Goal: Communication & Community: Ask a question

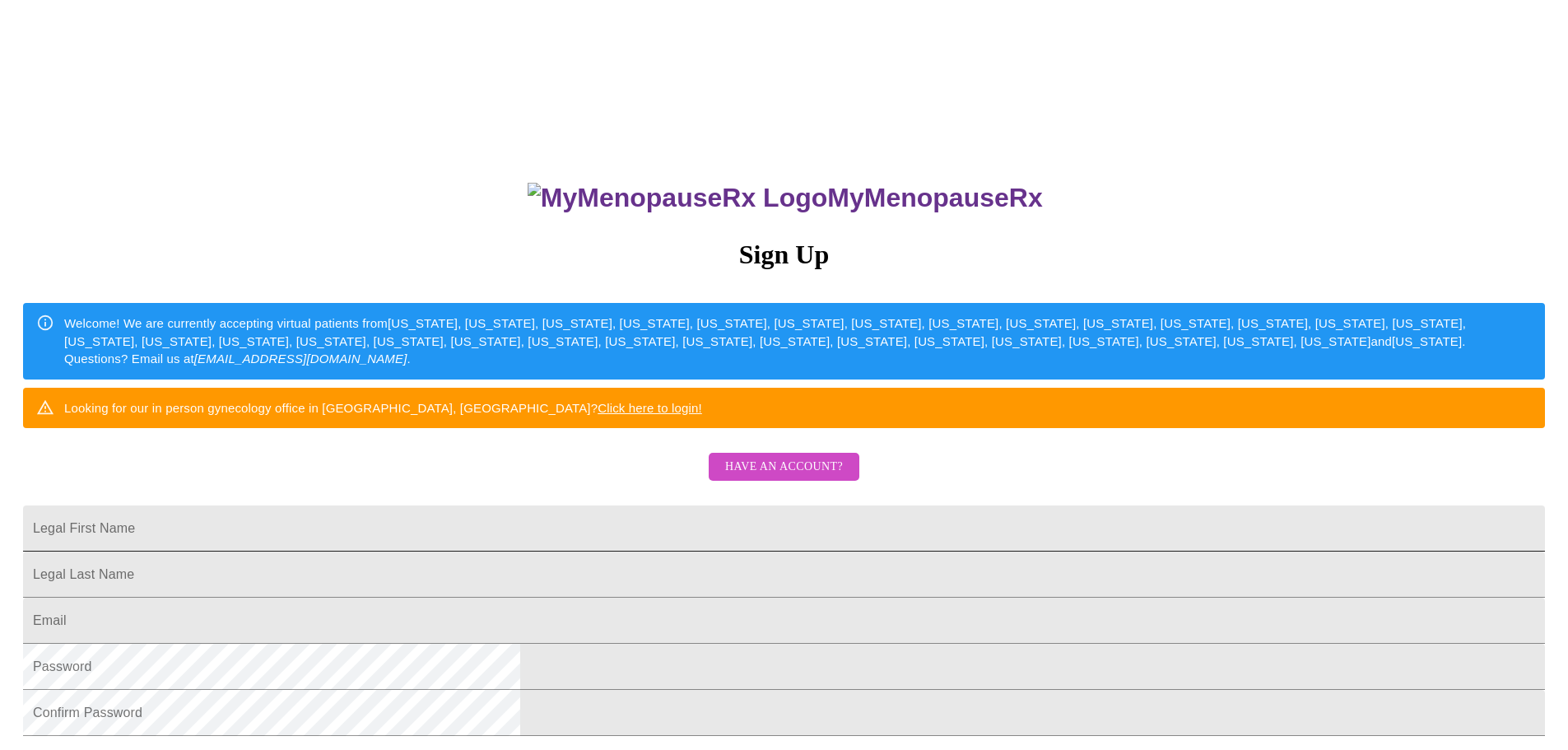
click at [669, 551] on input "Legal First Name" at bounding box center [784, 528] width 1522 height 46
click at [664, 551] on input "Legal First Name" at bounding box center [784, 528] width 1522 height 46
click at [808, 481] on button "Have an account?" at bounding box center [784, 466] width 151 height 29
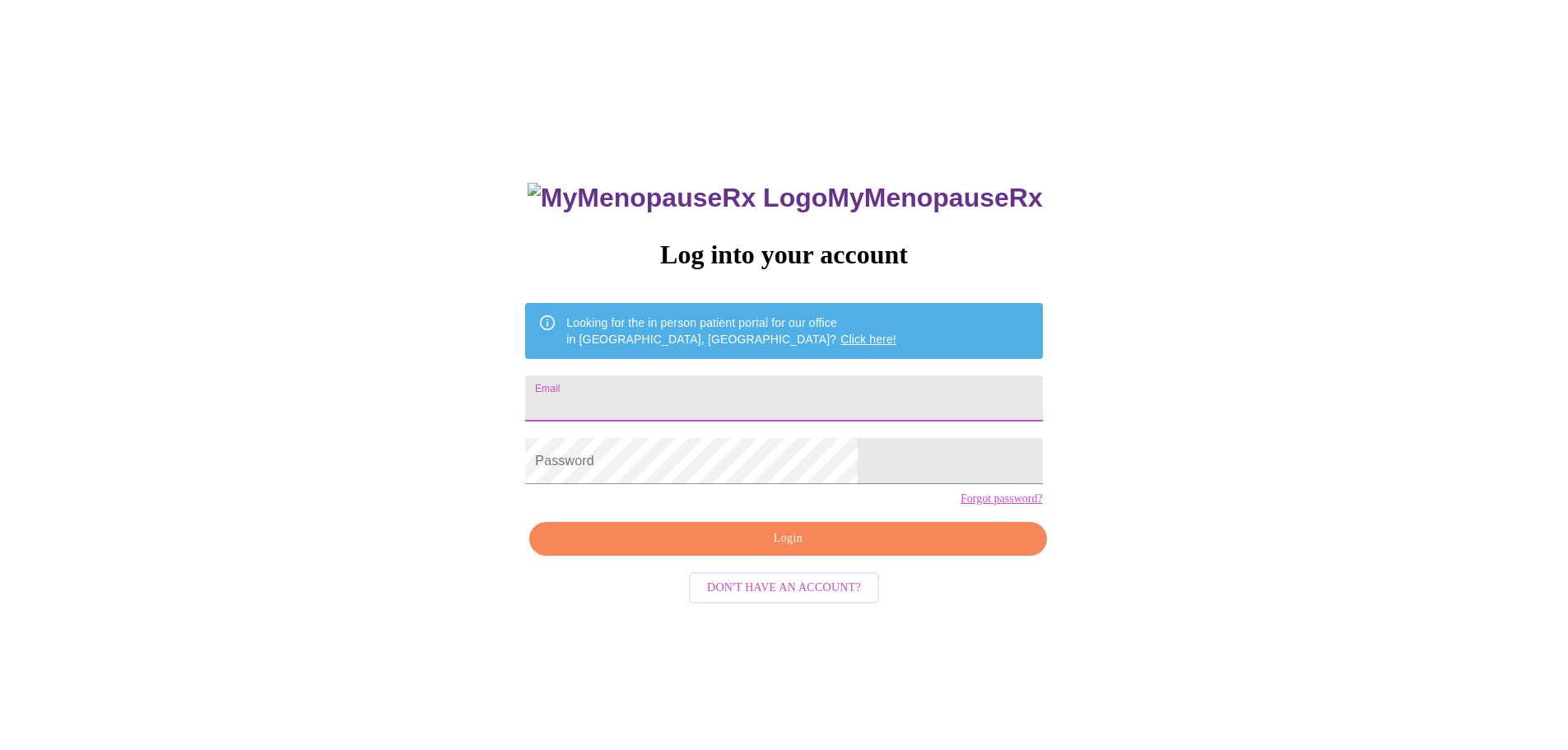
click at [687, 402] on input "Email" at bounding box center [784, 398] width 517 height 46
type input "[EMAIL_ADDRESS][DOMAIN_NAME]"
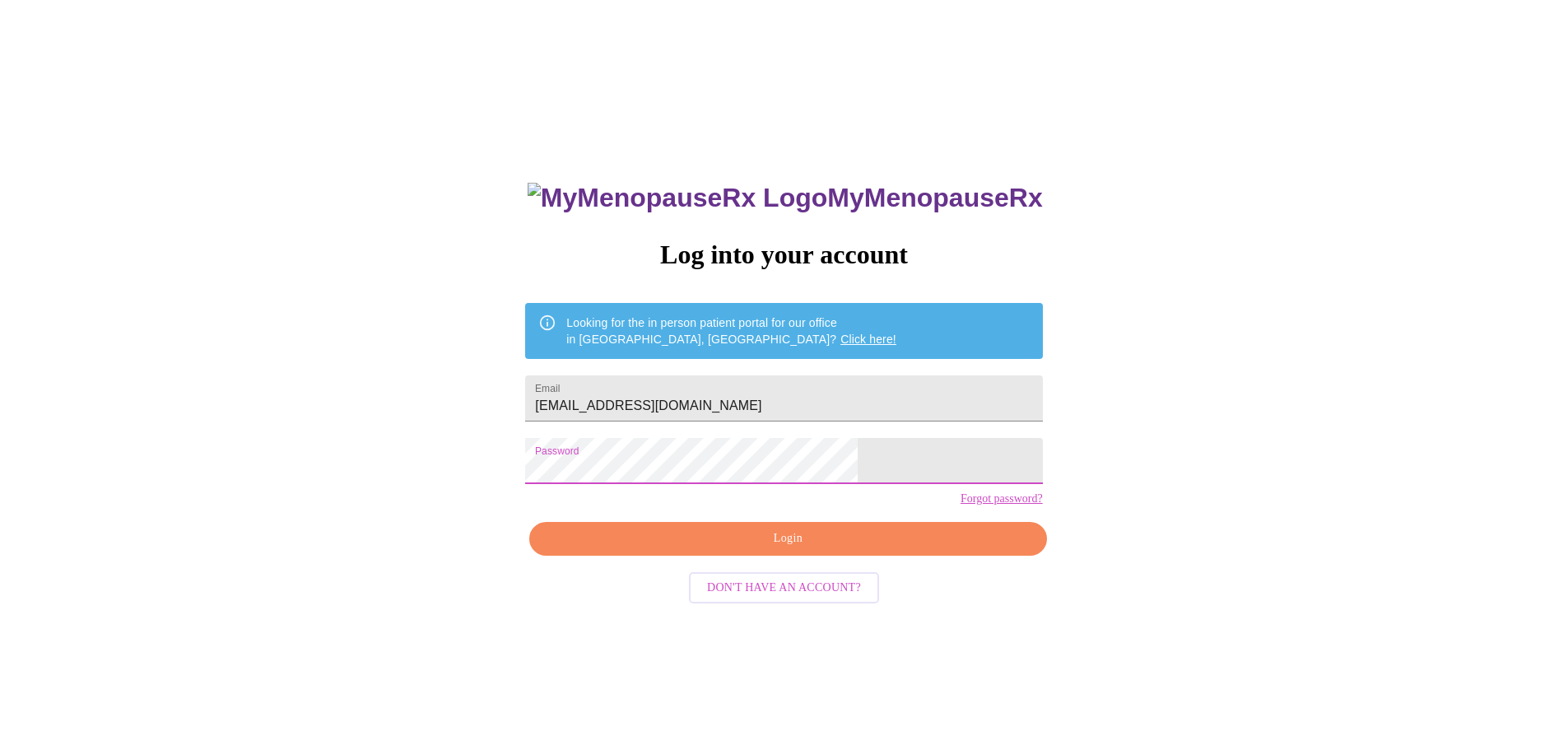
click at [785, 556] on button "Login" at bounding box center [788, 538] width 517 height 34
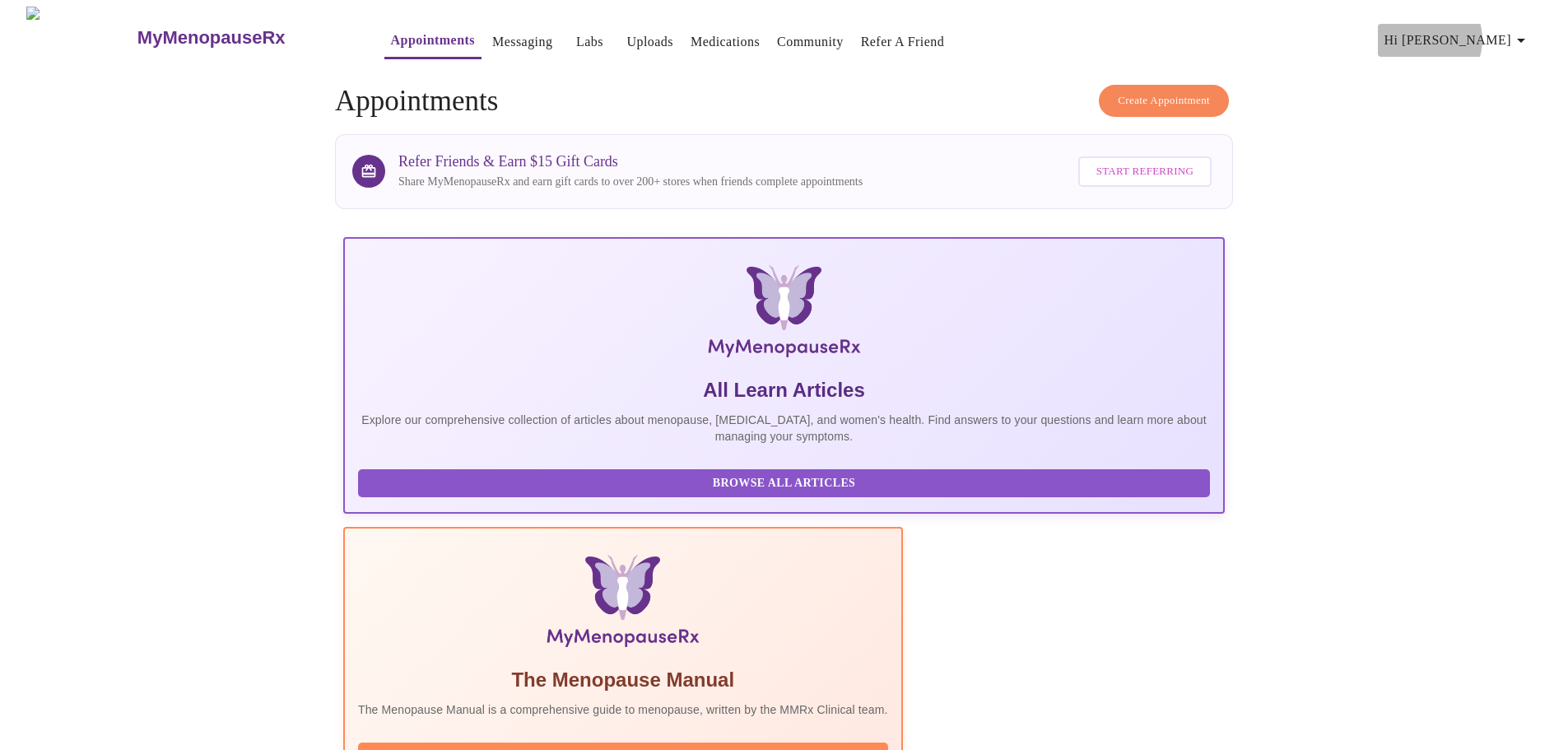
click at [1487, 33] on span "Hi [PERSON_NAME]" at bounding box center [1457, 40] width 146 height 23
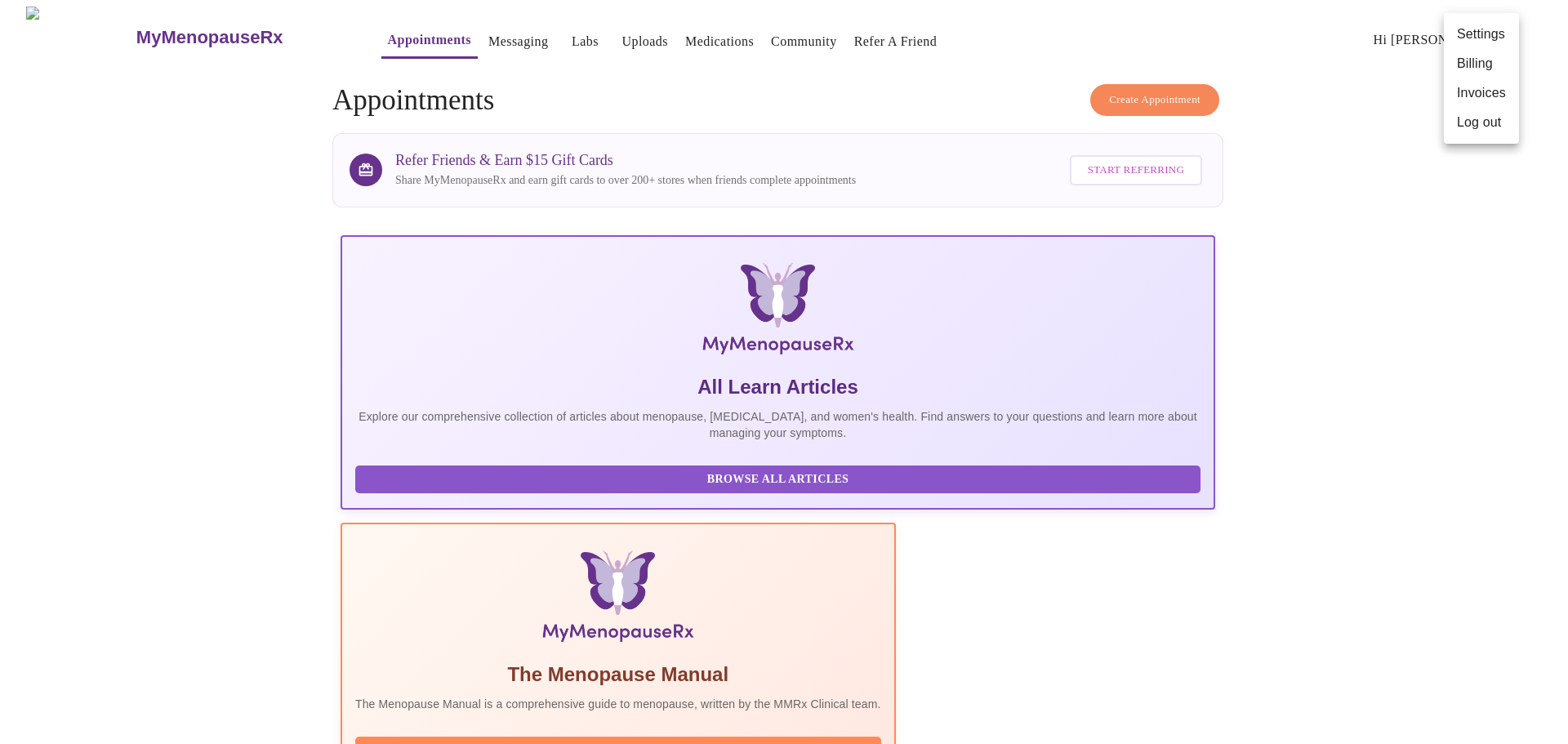
click at [1473, 57] on li "Billing" at bounding box center [1481, 63] width 76 height 30
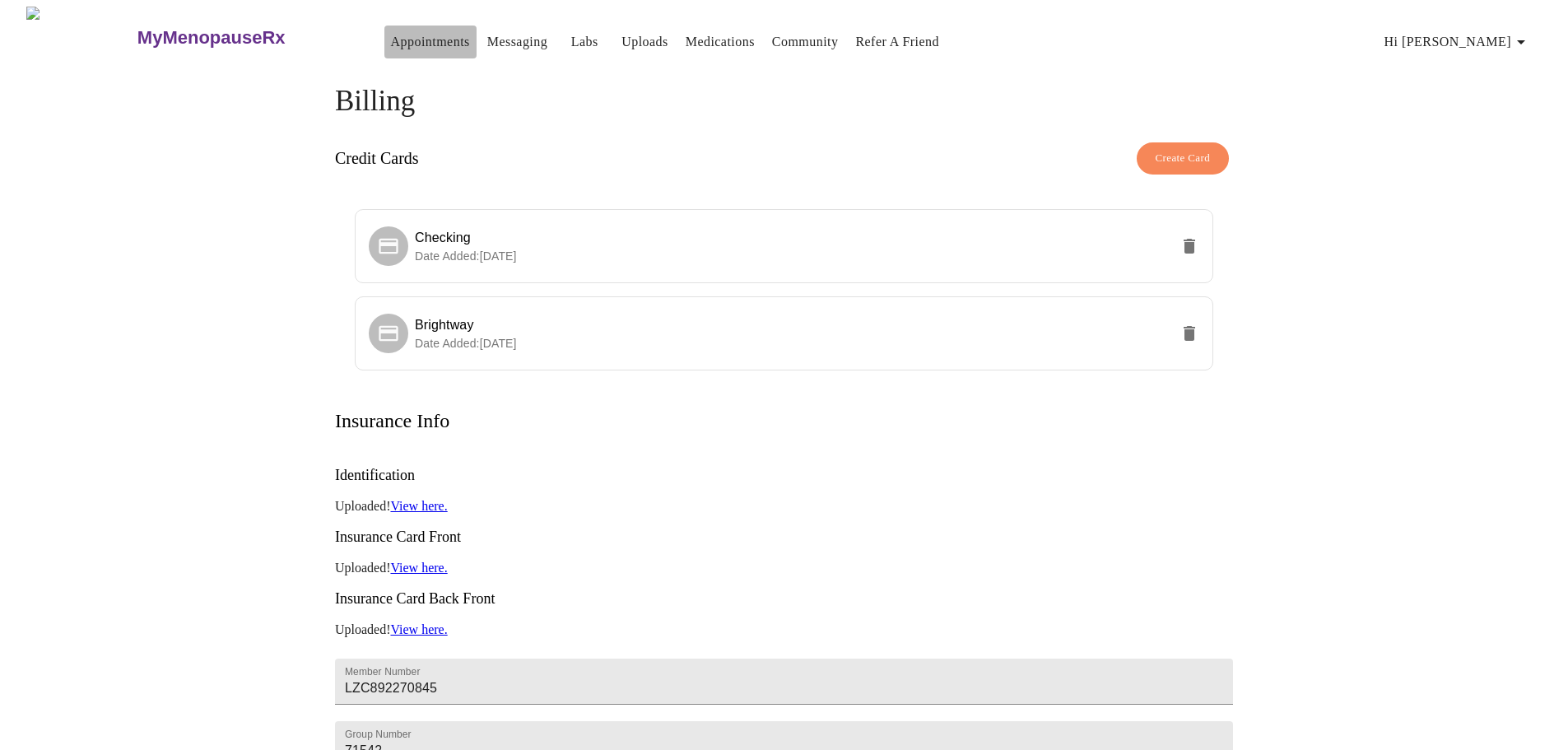
click at [402, 34] on link "Appointments" at bounding box center [431, 42] width 79 height 23
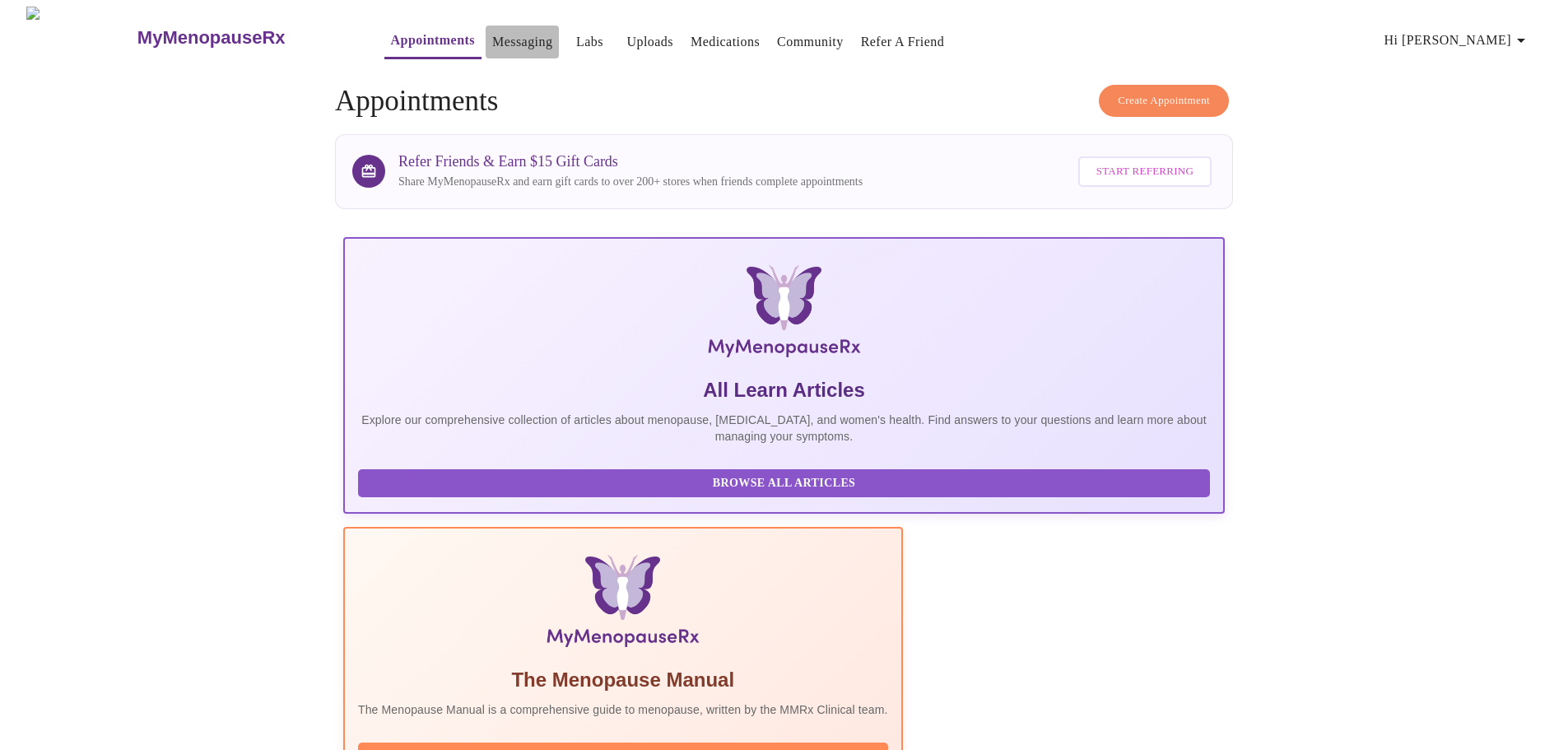
click at [492, 37] on link "Messaging" at bounding box center [522, 42] width 60 height 23
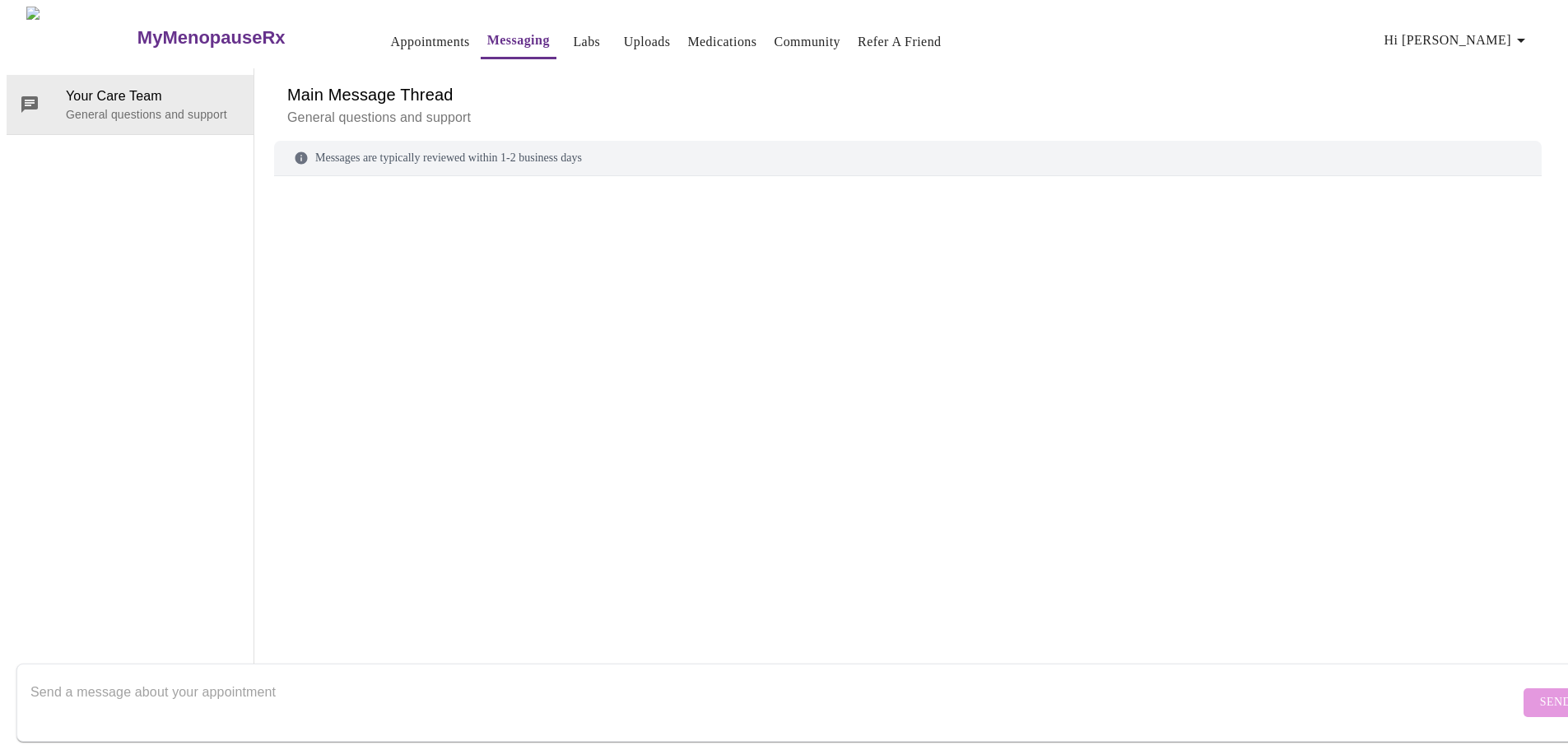
click at [624, 34] on link "Uploads" at bounding box center [648, 42] width 47 height 23
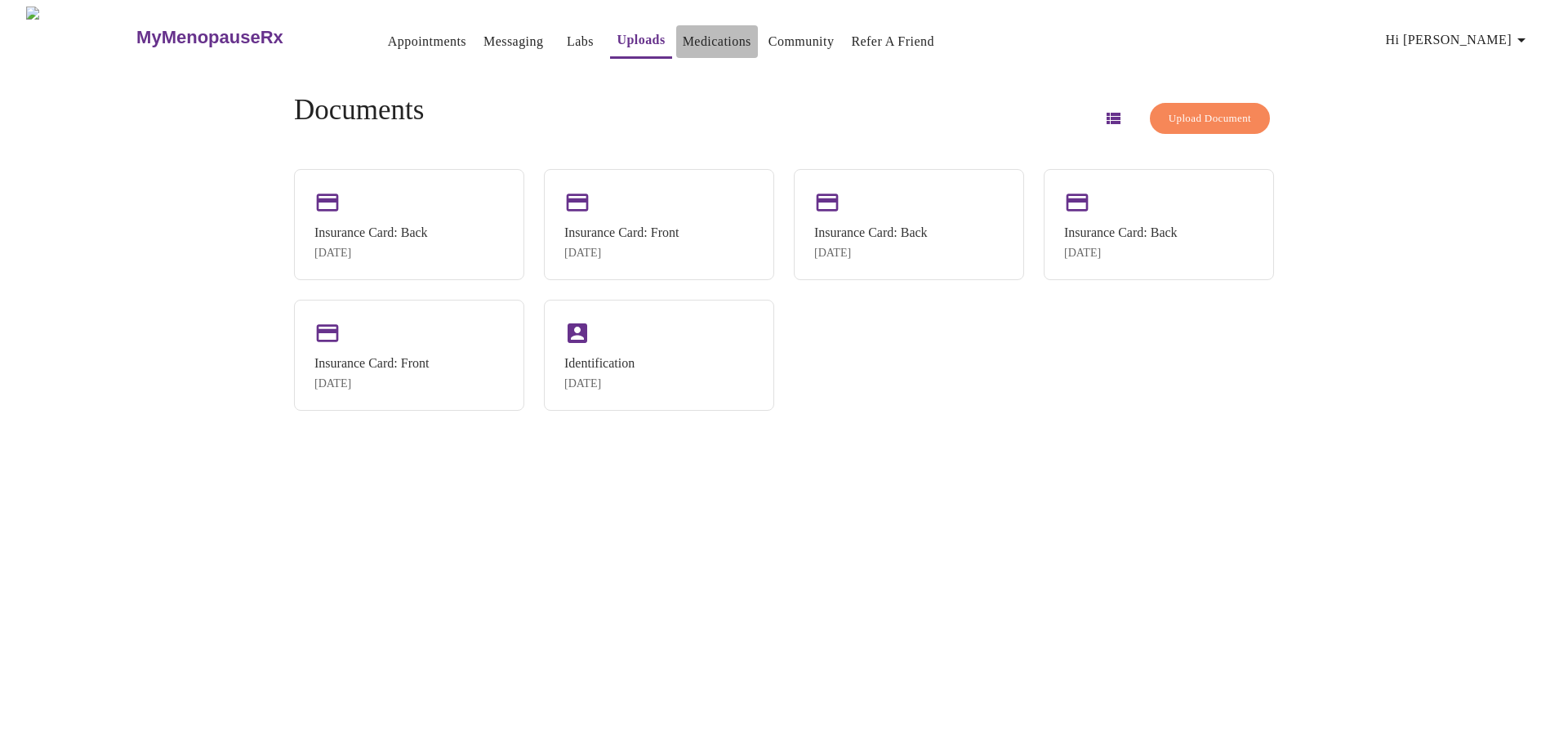
click at [711, 36] on link "Medications" at bounding box center [717, 42] width 69 height 23
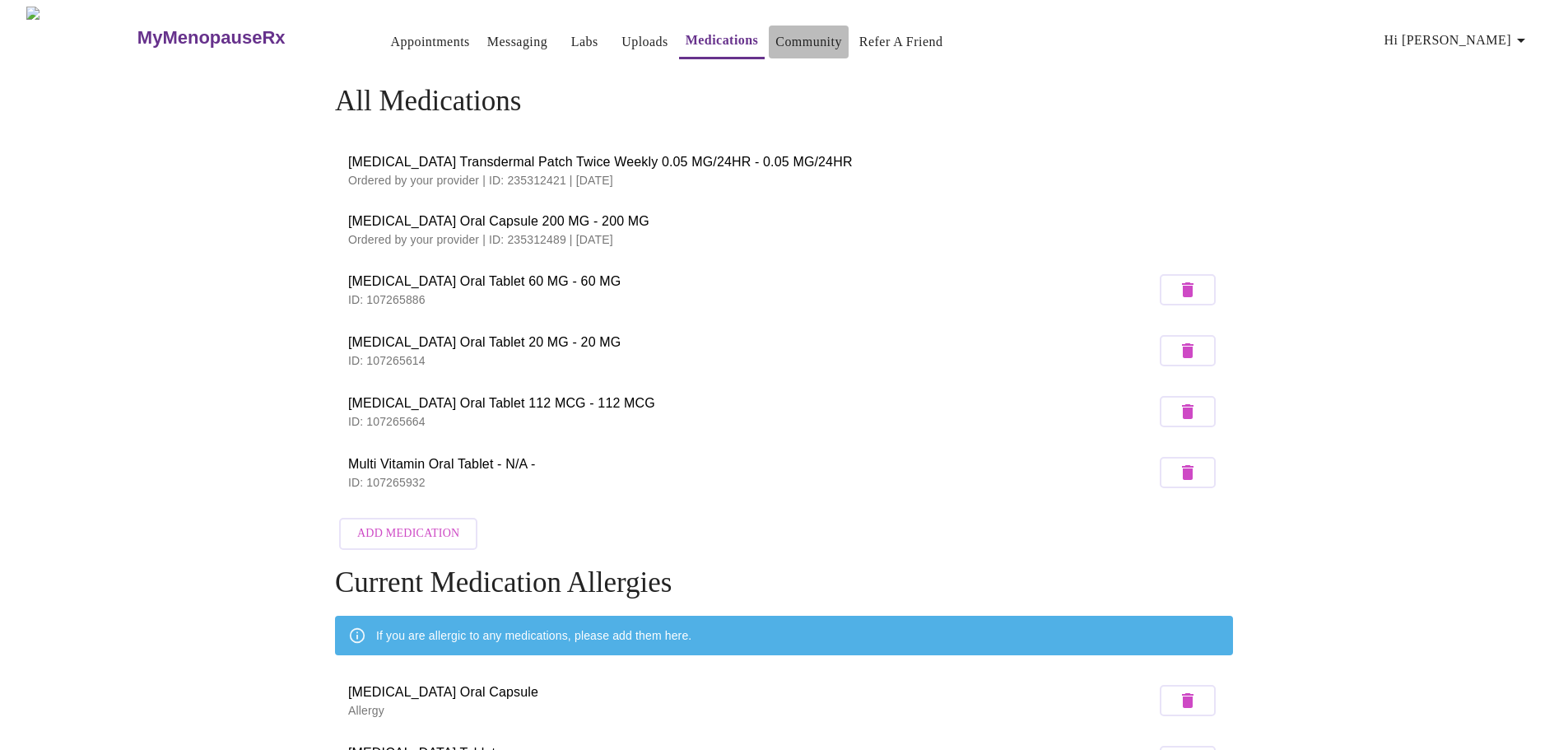
click at [789, 31] on link "Community" at bounding box center [809, 42] width 67 height 23
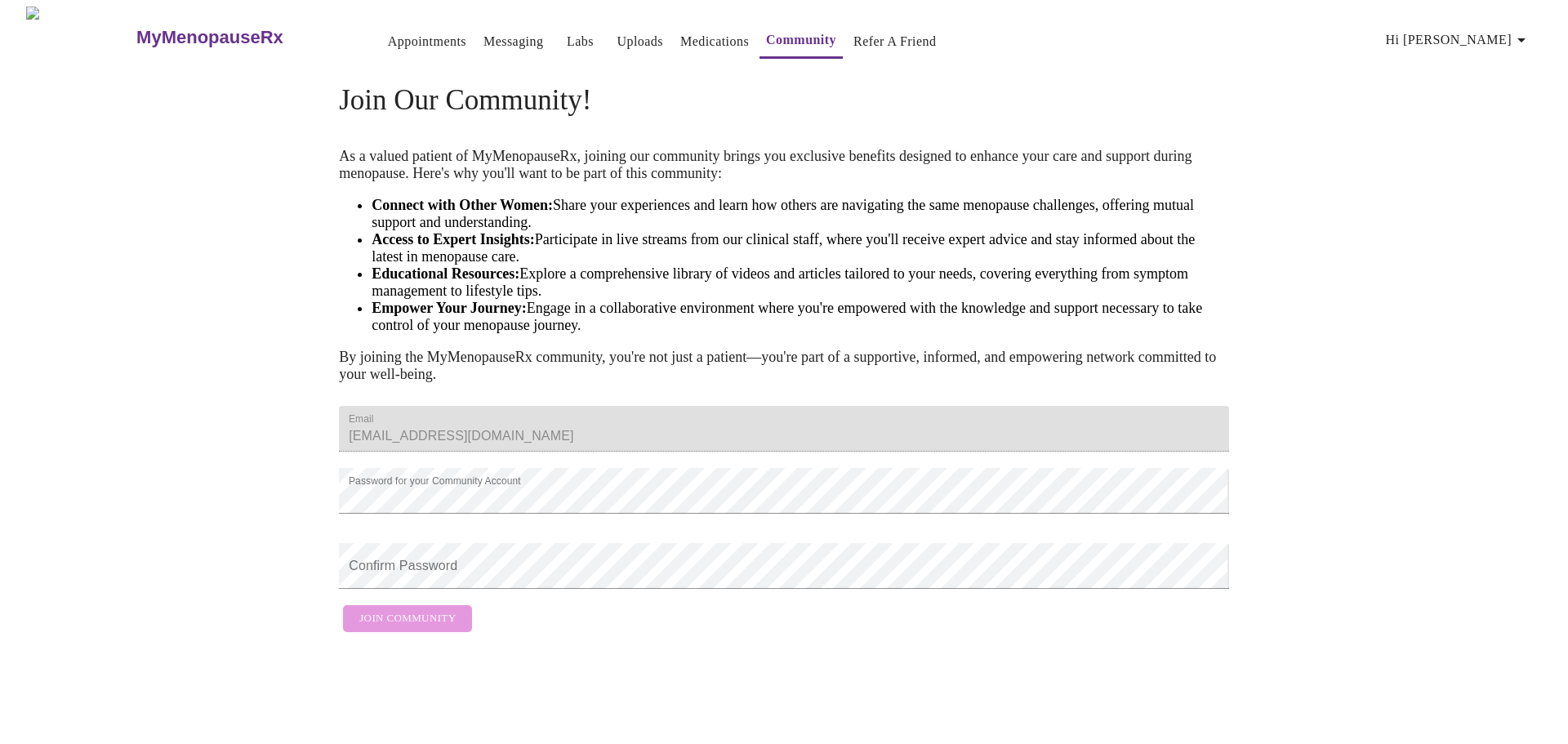
click at [860, 30] on link "Refer a Friend" at bounding box center [896, 42] width 83 height 23
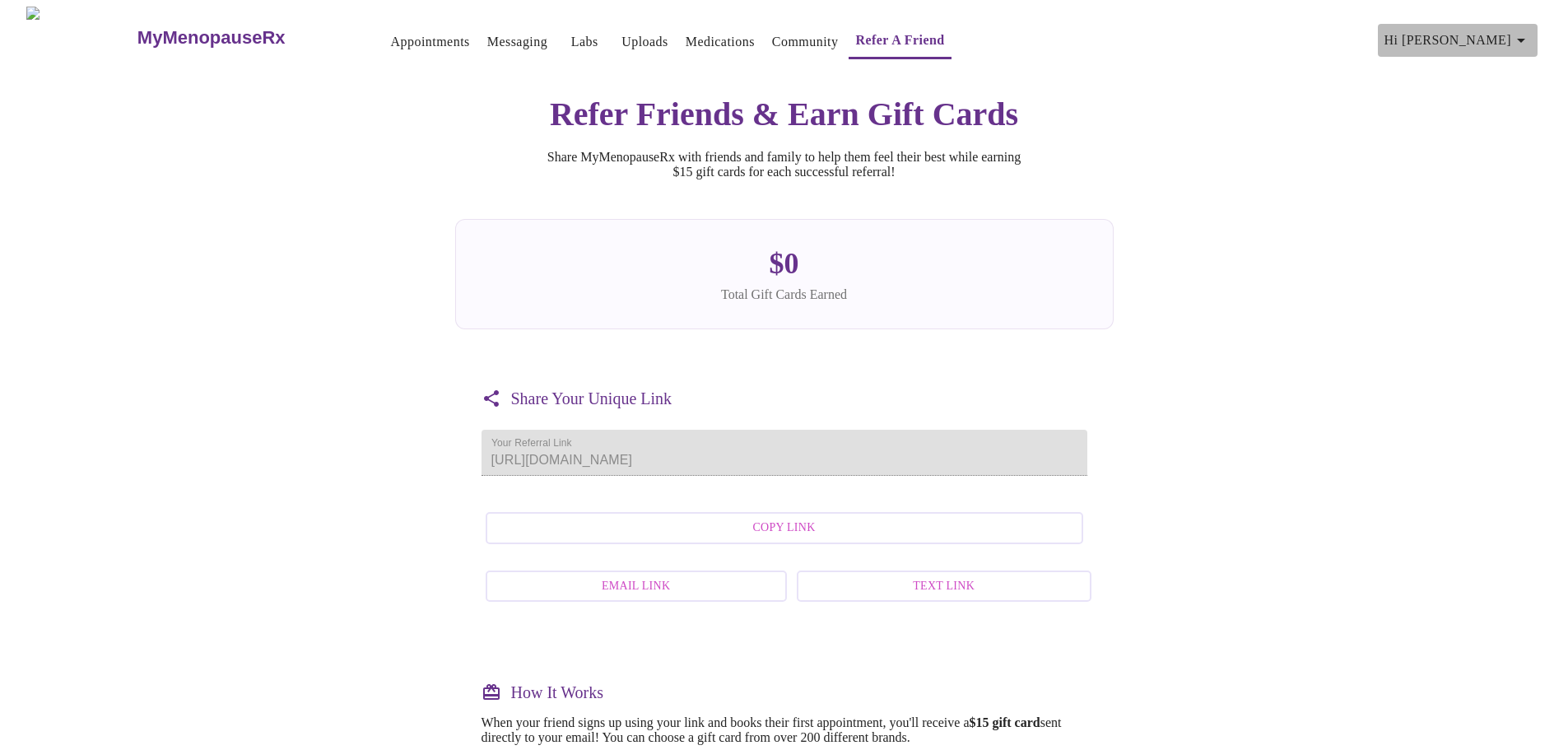
click at [1524, 31] on icon "button" at bounding box center [1521, 40] width 20 height 20
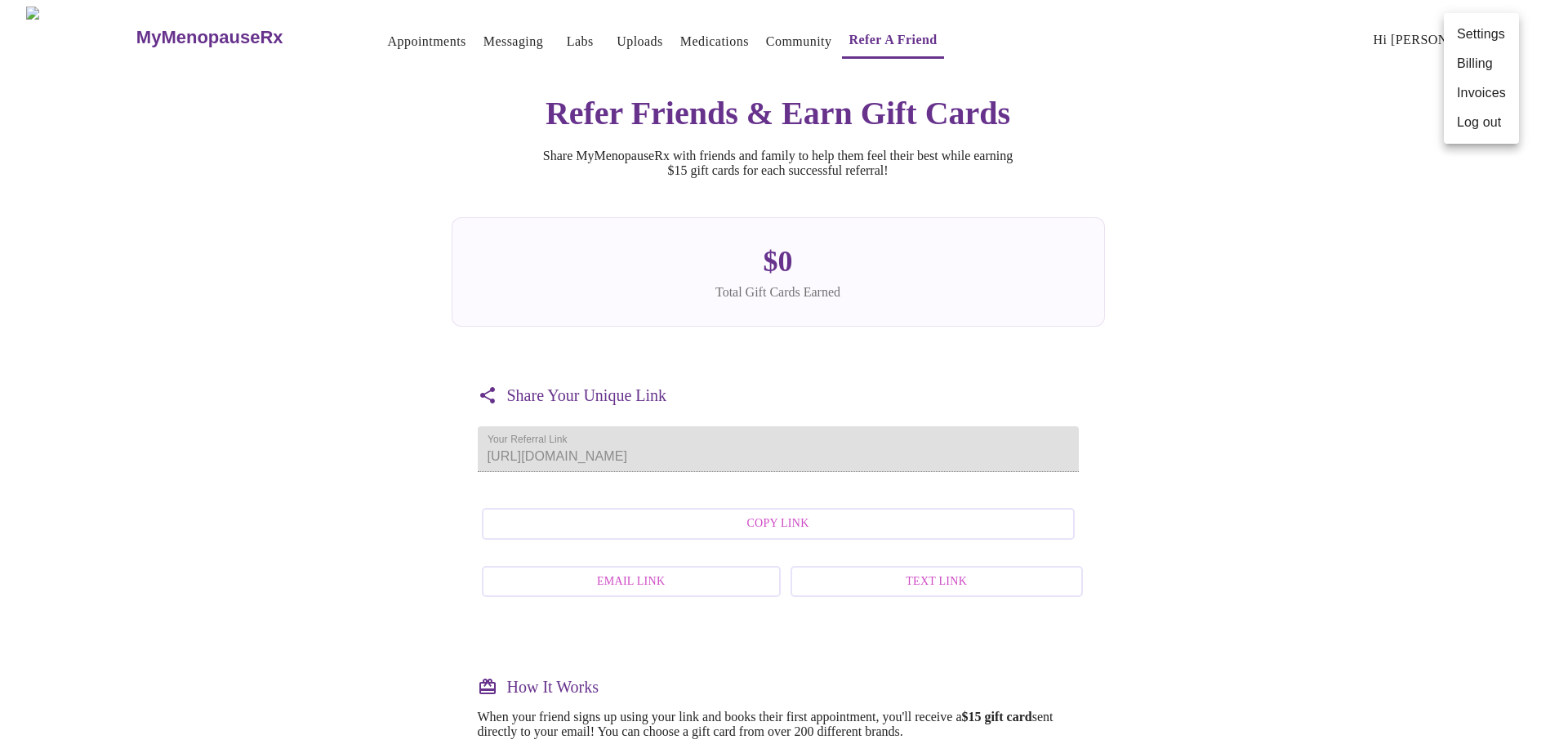
click at [394, 186] on div at bounding box center [784, 372] width 1568 height 744
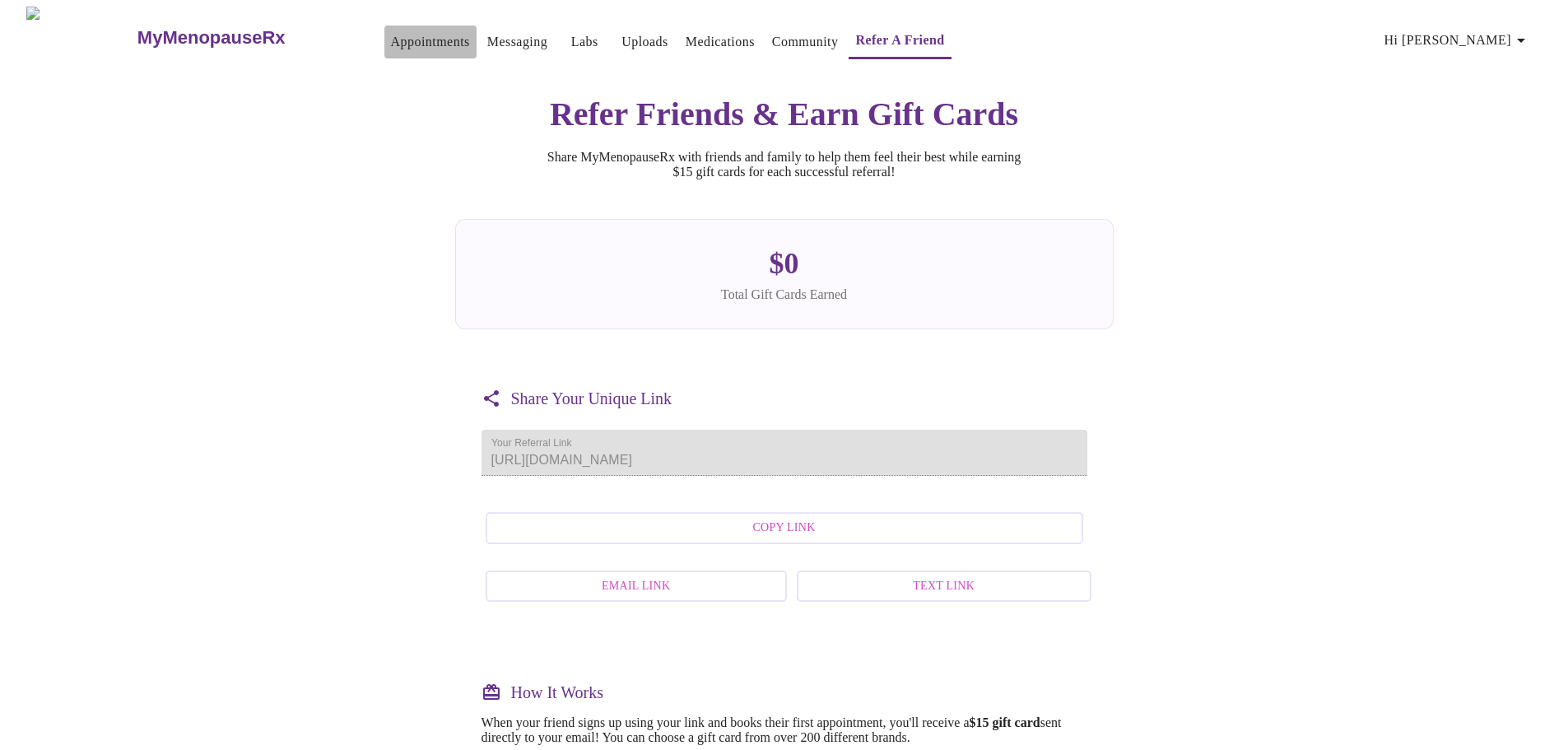
click at [411, 31] on link "Appointments" at bounding box center [431, 42] width 79 height 23
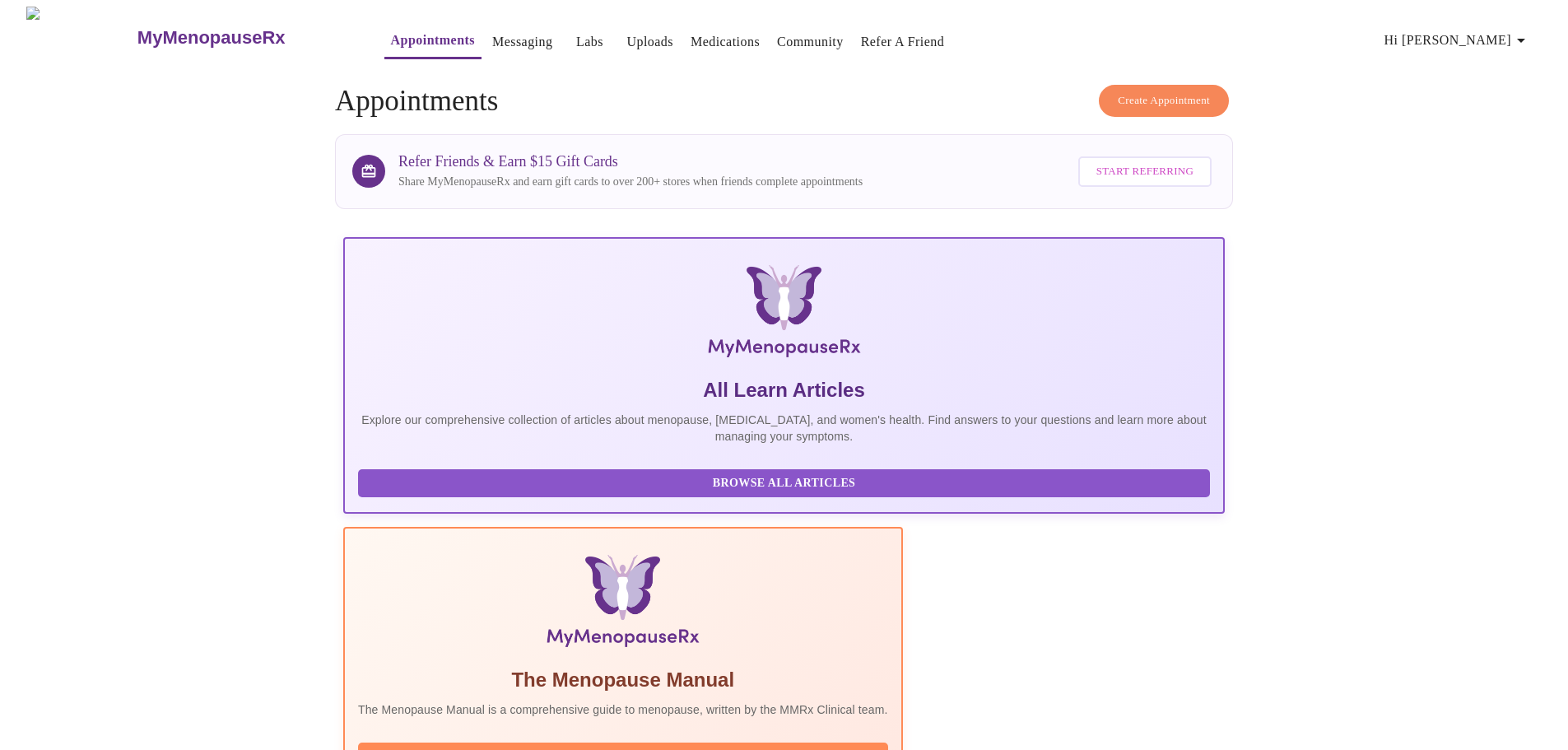
click at [492, 36] on link "Messaging" at bounding box center [522, 42] width 60 height 23
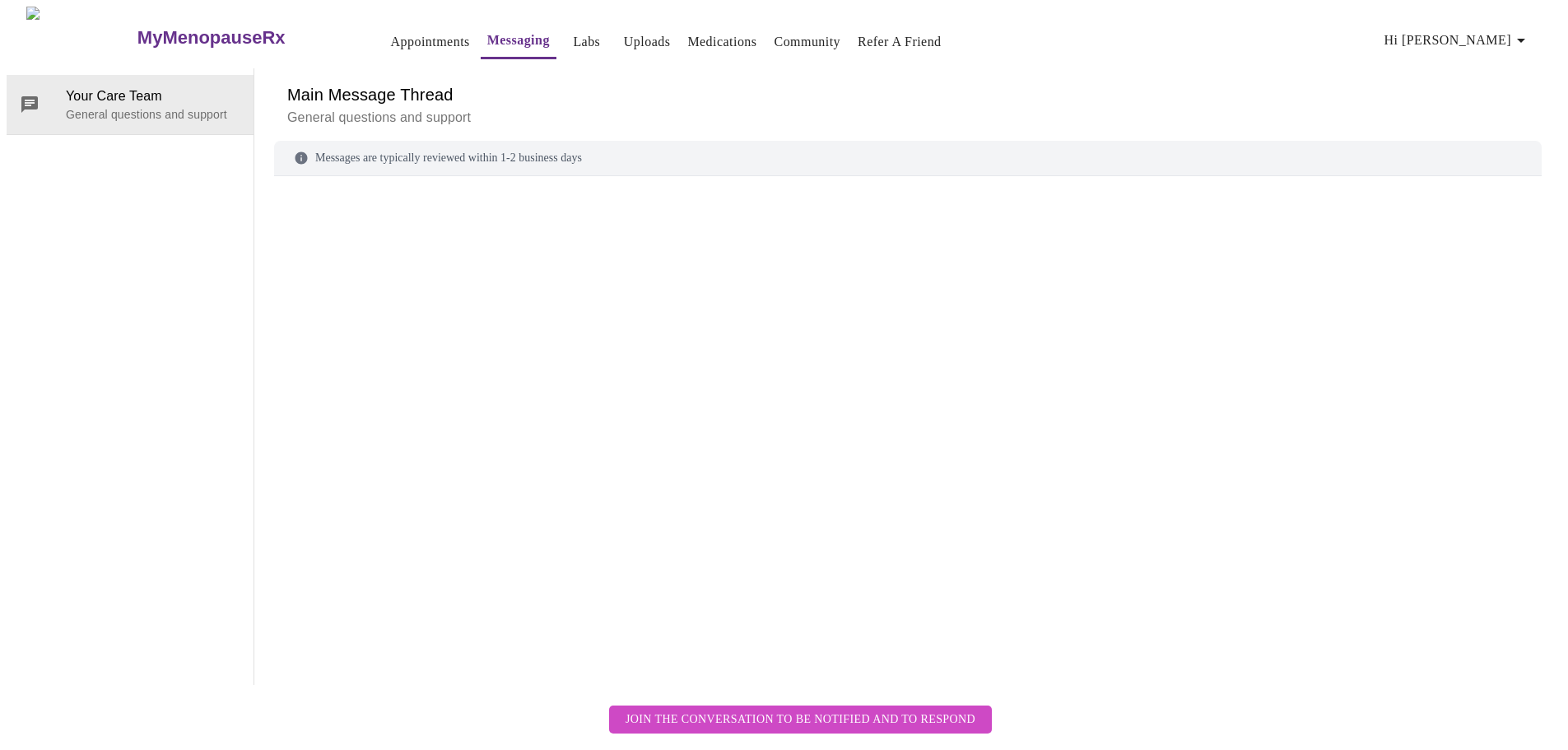
scroll to position [62, 0]
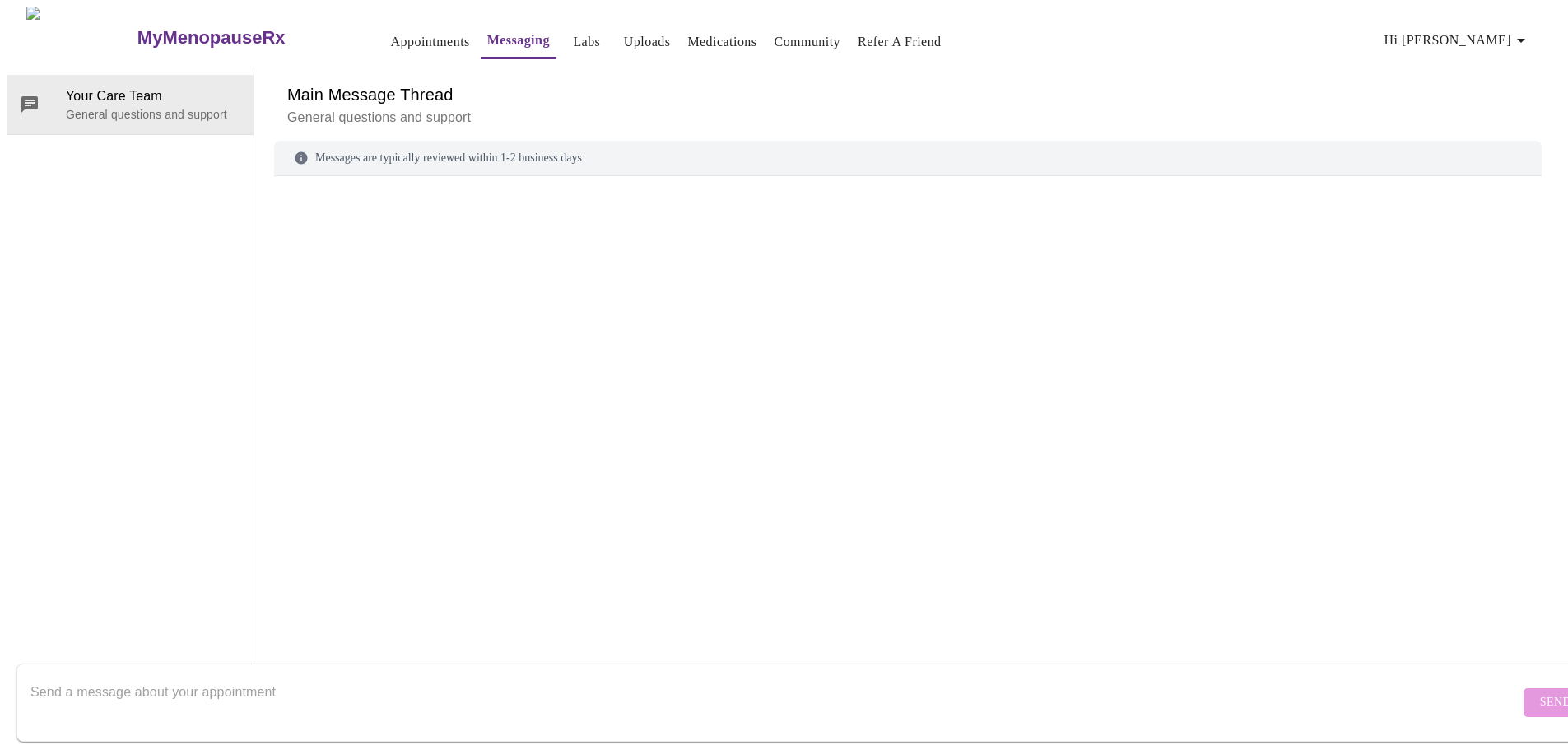
click at [509, 678] on textarea "Send a message about your appointment" at bounding box center [775, 702] width 1489 height 53
type textarea "I"
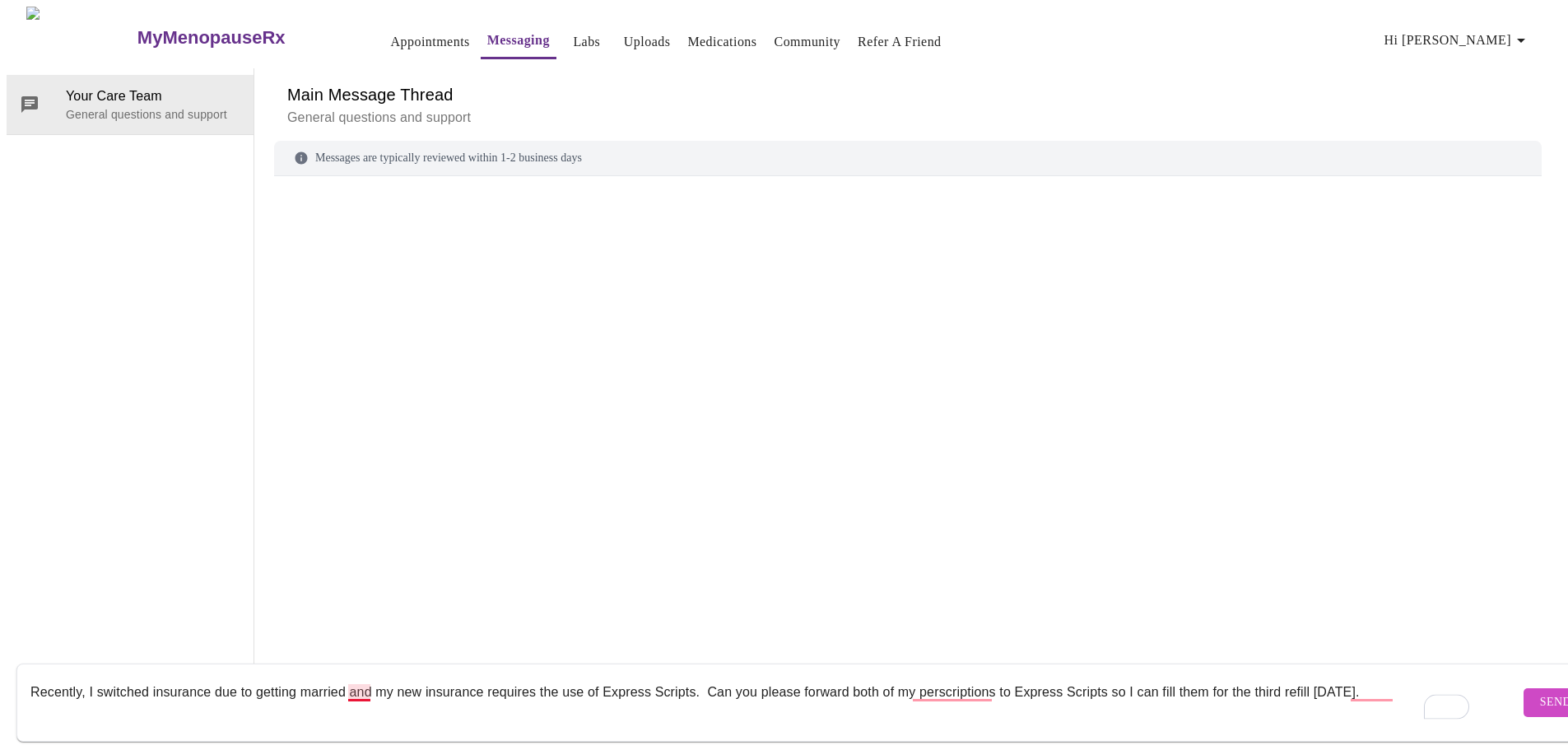
click at [365, 676] on textarea "Recently, I switched insurance due to getting married and my new insurance requ…" at bounding box center [775, 702] width 1489 height 53
click at [983, 681] on textarea "Recently, I switched insurance due to getting married, and my new insurance req…" at bounding box center [775, 702] width 1489 height 53
click at [1363, 680] on textarea "Recently, I switched insurance due to getting married, and my new insurance req…" at bounding box center [775, 702] width 1489 height 53
type textarea "Recently, I switched insurance due to getting married, and my new insurance req…"
click at [1540, 692] on span "Send" at bounding box center [1556, 703] width 32 height 21
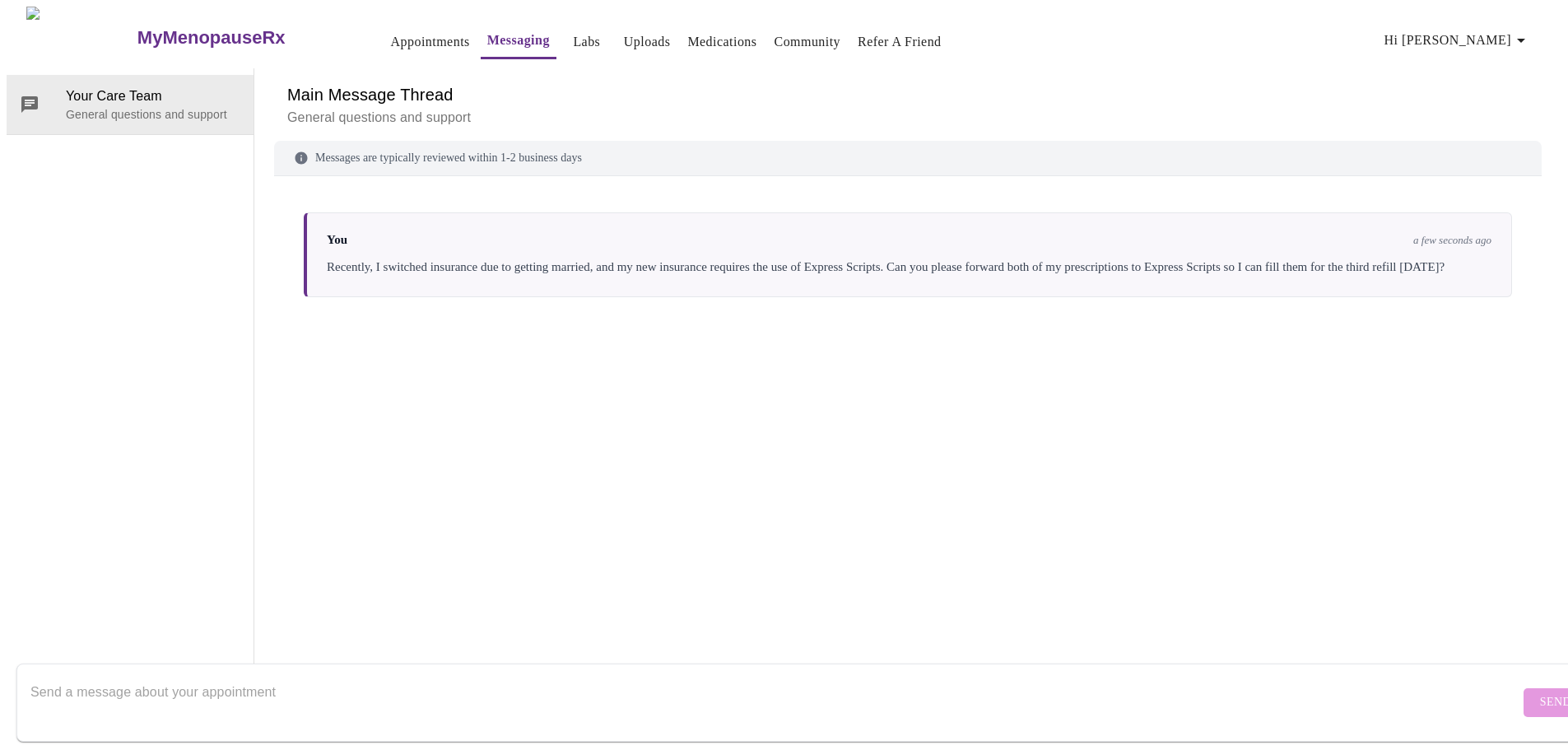
scroll to position [0, 0]
click at [1472, 33] on span "Hi [PERSON_NAME]" at bounding box center [1457, 40] width 146 height 23
click at [1480, 135] on li "Log out" at bounding box center [1493, 123] width 76 height 30
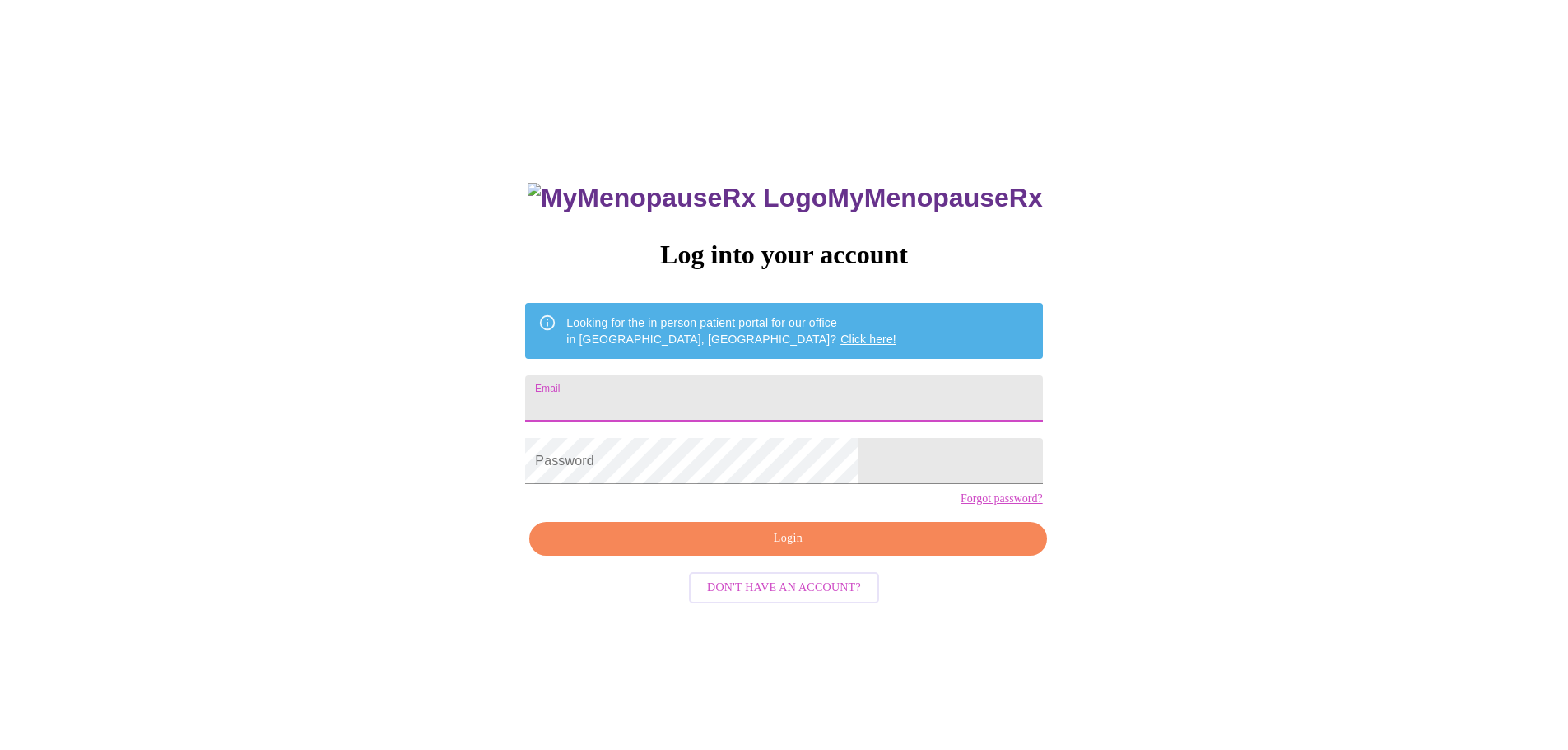
click at [705, 388] on input "Email" at bounding box center [784, 398] width 517 height 46
type input "[EMAIL_ADDRESS][DOMAIN_NAME]"
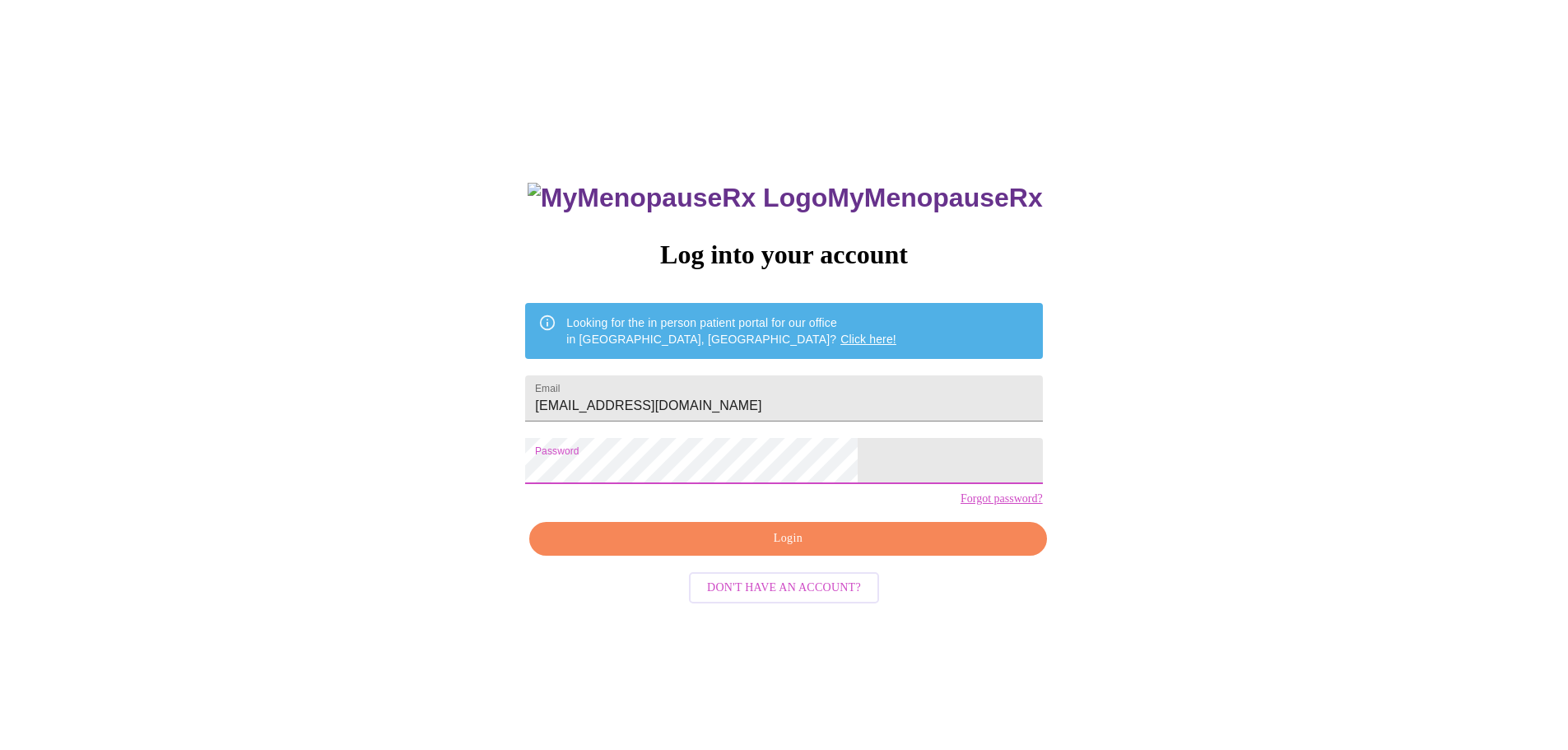
click at [768, 549] on span "Login" at bounding box center [787, 539] width 479 height 21
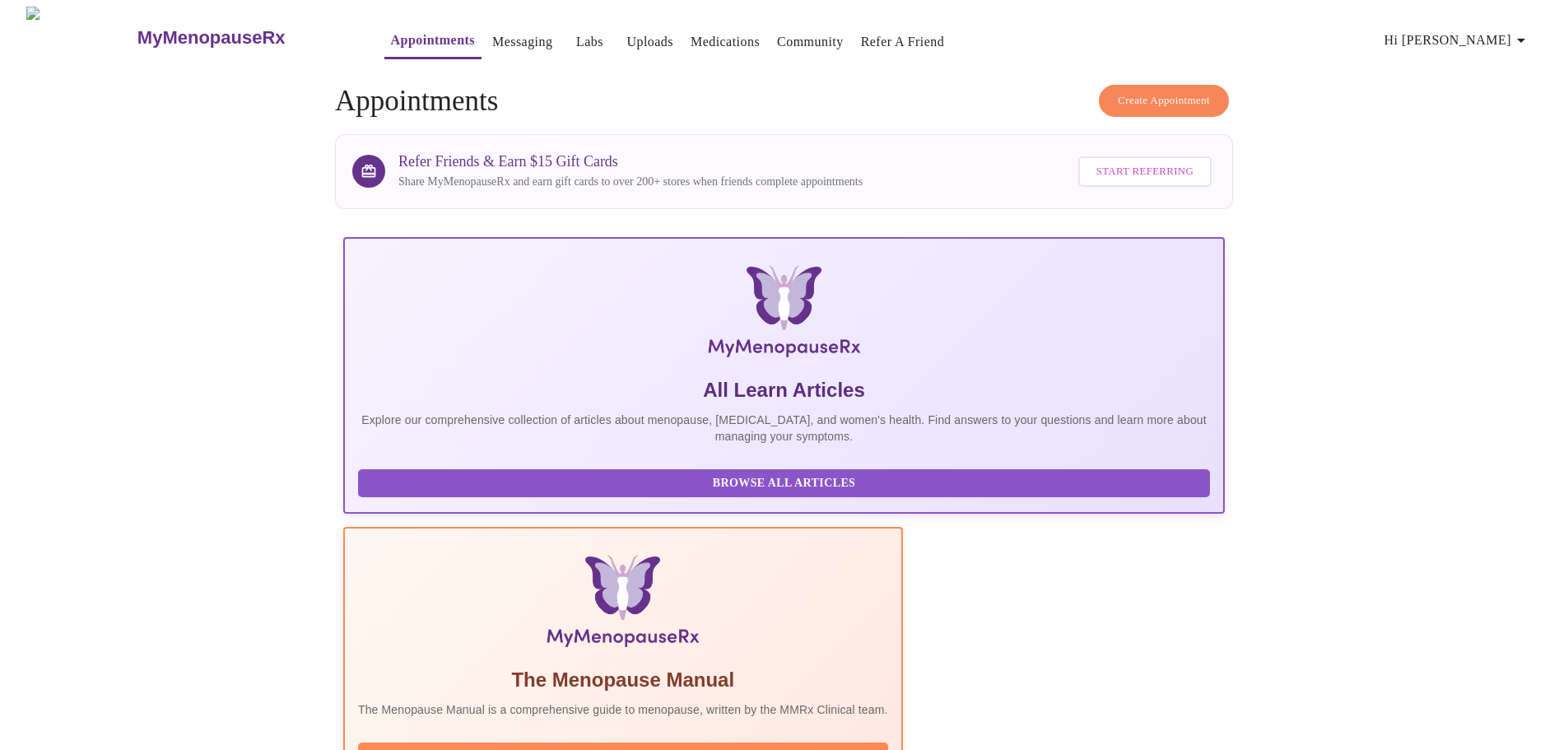
click at [1501, 32] on span "Hi [PERSON_NAME]" at bounding box center [1457, 40] width 146 height 23
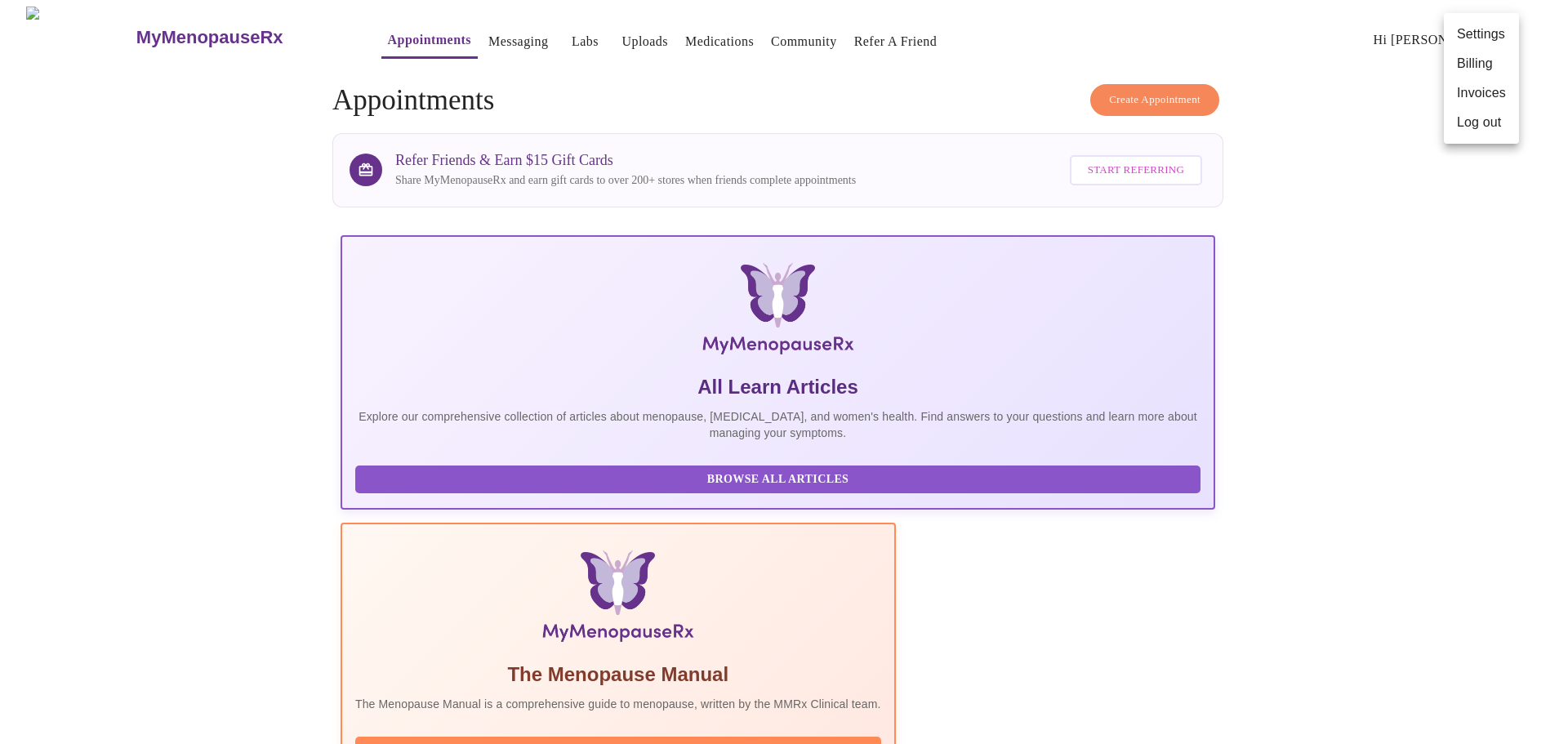
click at [1493, 18] on ul "Settings Billing Invoices Log out" at bounding box center [1481, 78] width 76 height 130
click at [1488, 36] on li "Settings" at bounding box center [1481, 35] width 76 height 30
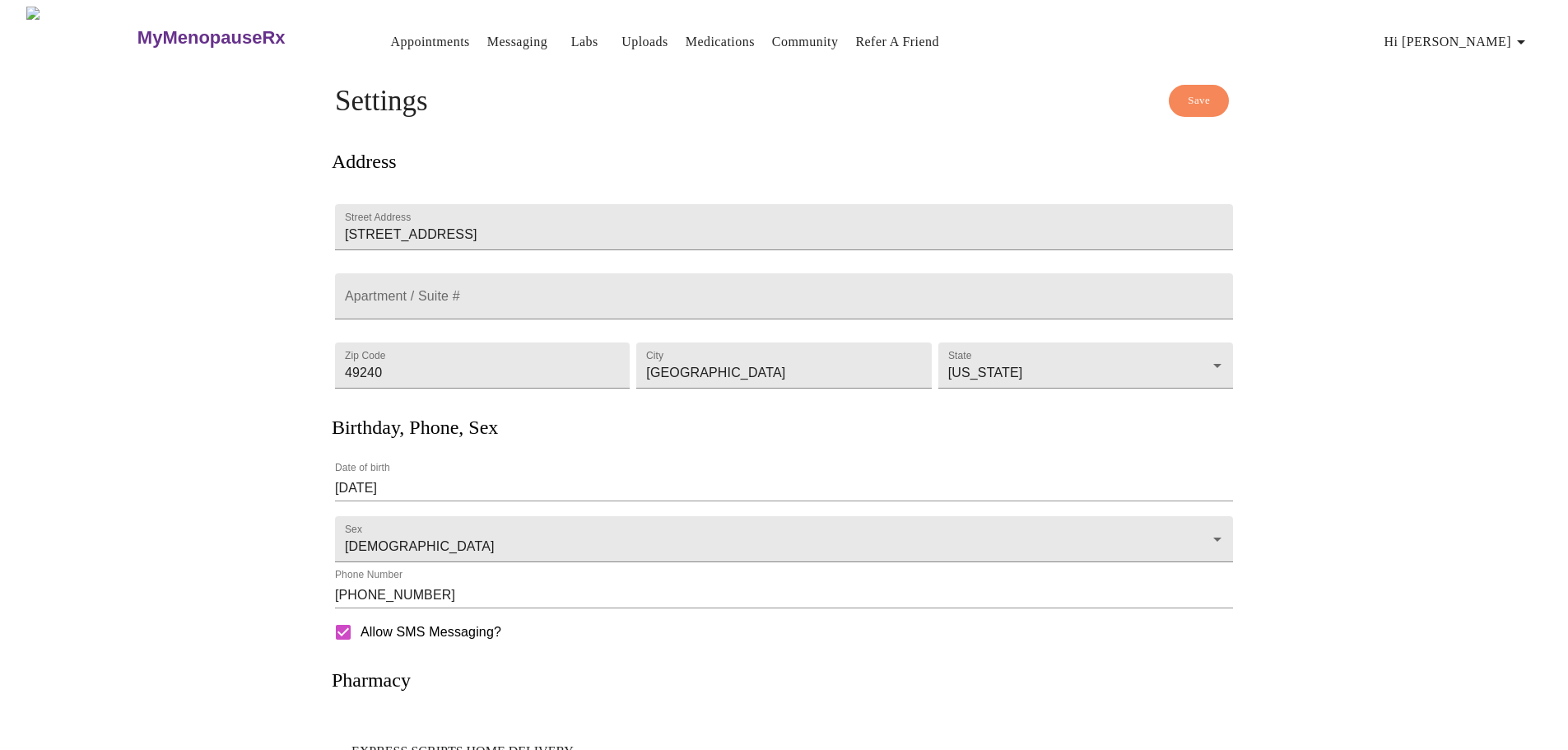
click at [1497, 37] on span "Hi [PERSON_NAME]" at bounding box center [1457, 42] width 146 height 23
click at [1497, 37] on li "Settings" at bounding box center [1493, 36] width 76 height 30
click at [1522, 35] on icon "button" at bounding box center [1521, 42] width 20 height 20
click at [1493, 66] on li "Billing" at bounding box center [1493, 65] width 76 height 30
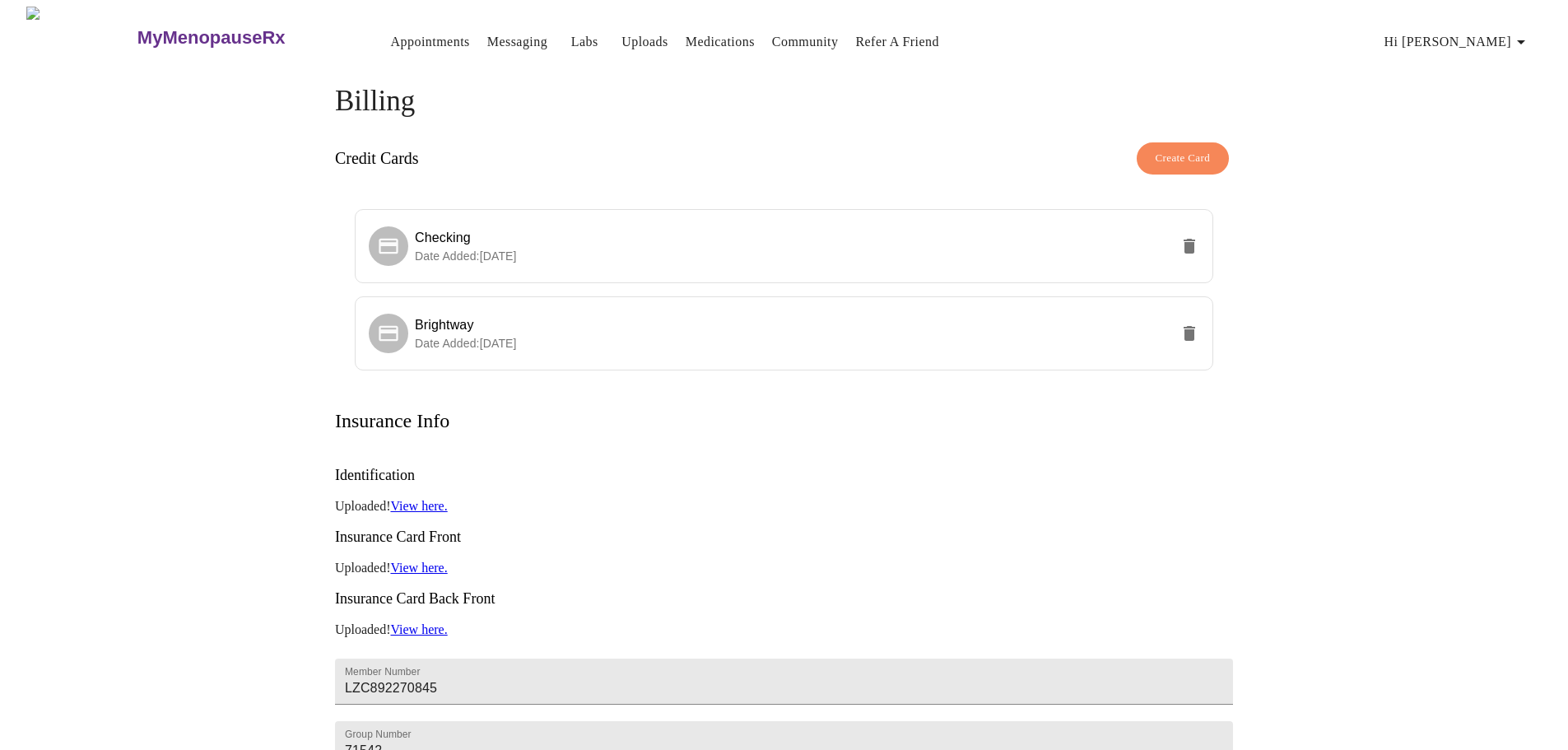
click at [1493, 37] on span "Hi [PERSON_NAME]" at bounding box center [1457, 42] width 146 height 23
click at [1491, 95] on li "Invoices" at bounding box center [1493, 95] width 76 height 30
